Goal: Task Accomplishment & Management: Use online tool/utility

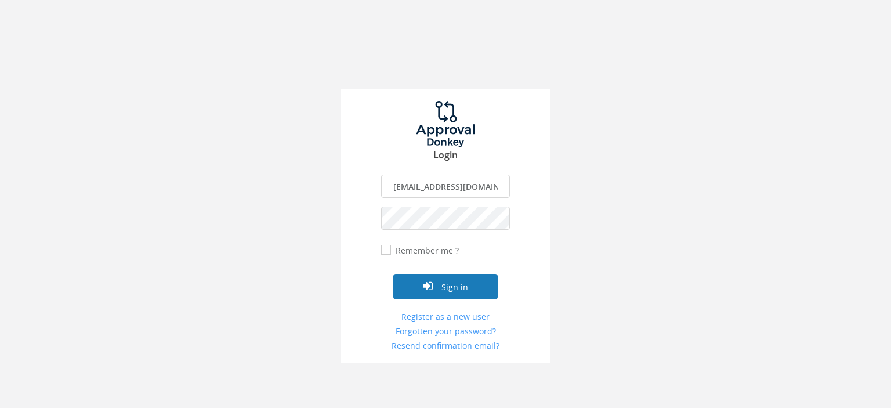
click at [445, 288] on button "Sign in" at bounding box center [445, 287] width 104 height 26
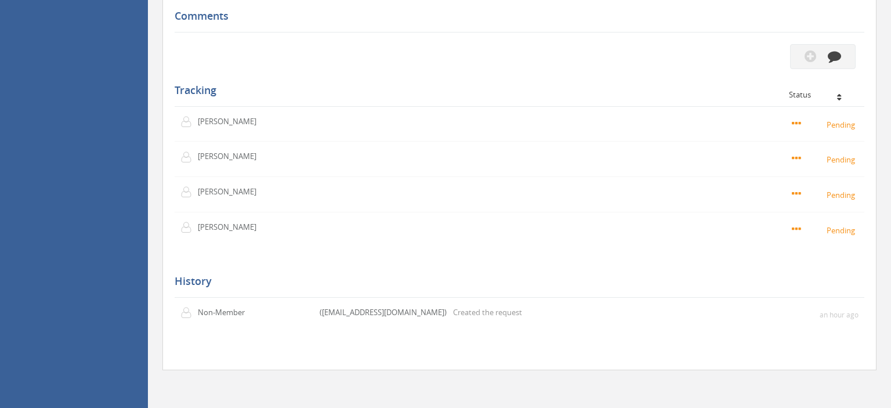
scroll to position [796, 0]
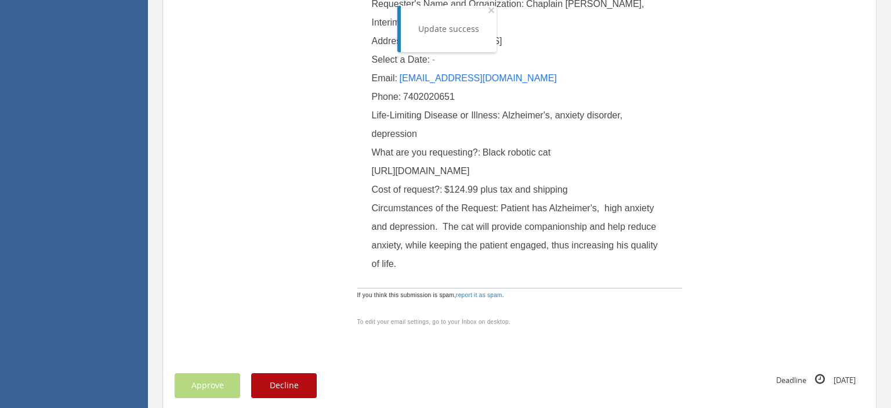
scroll to position [0, 0]
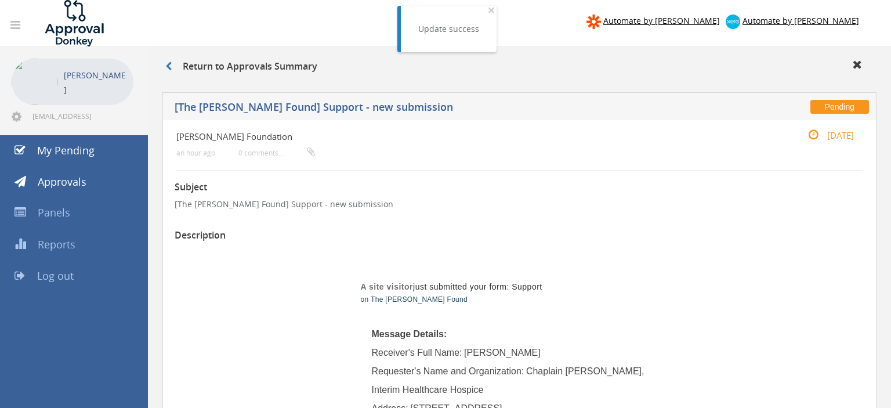
click at [64, 275] on span "Log out" at bounding box center [55, 276] width 37 height 14
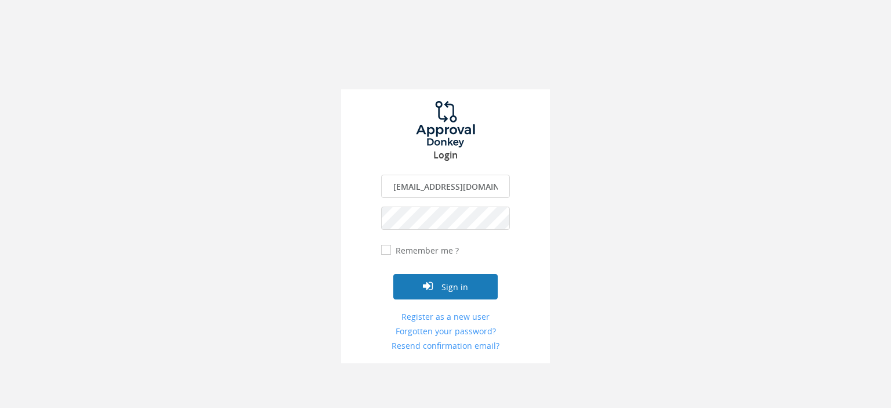
click at [449, 283] on button "Sign in" at bounding box center [445, 287] width 104 height 26
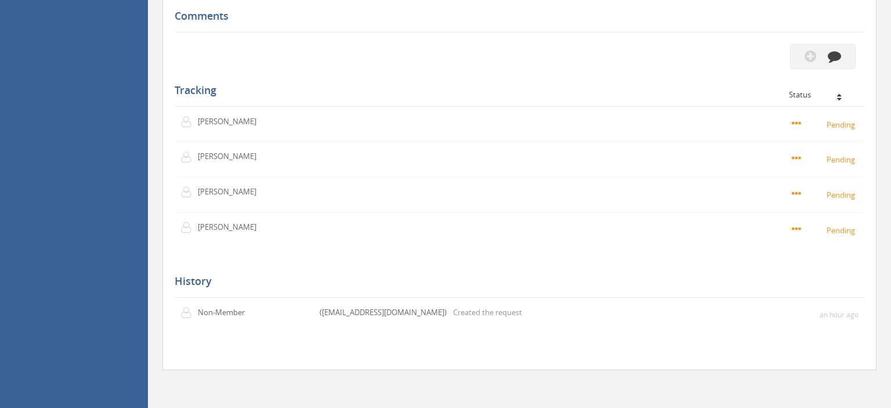
scroll to position [1042, 0]
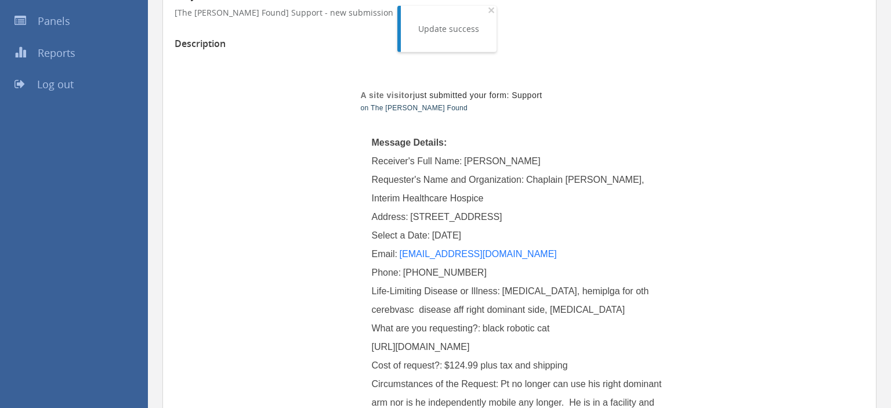
scroll to position [122, 0]
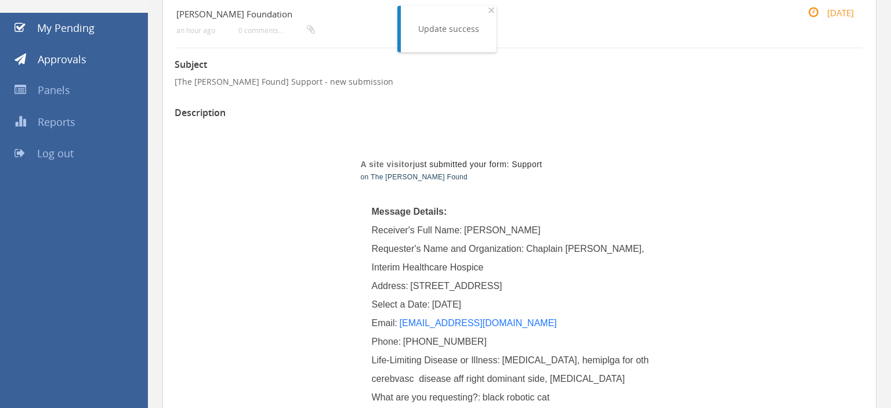
click at [49, 153] on span "Log out" at bounding box center [55, 153] width 37 height 14
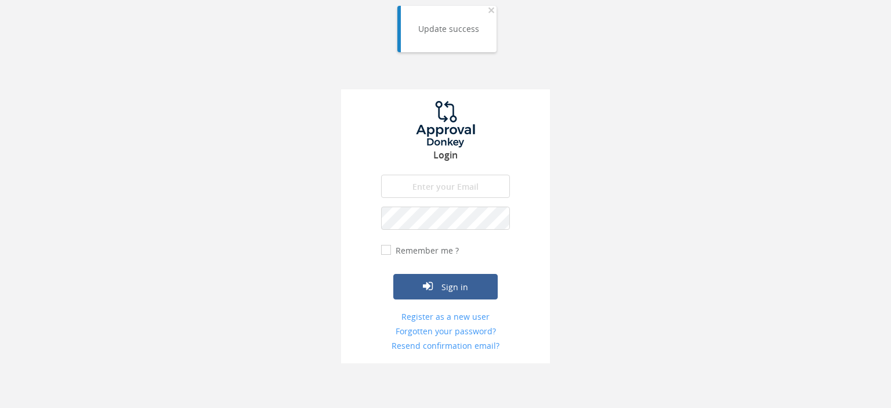
type input "[EMAIL_ADDRESS][DOMAIN_NAME]"
